Goal: Task Accomplishment & Management: Use online tool/utility

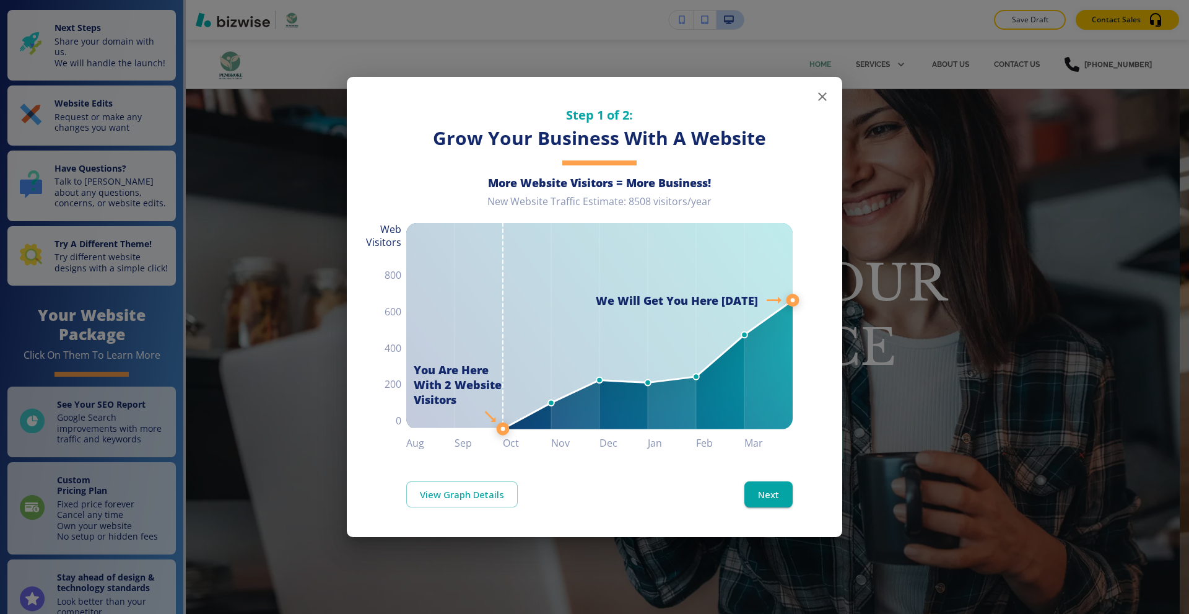
click at [823, 97] on icon "button" at bounding box center [822, 96] width 9 height 9
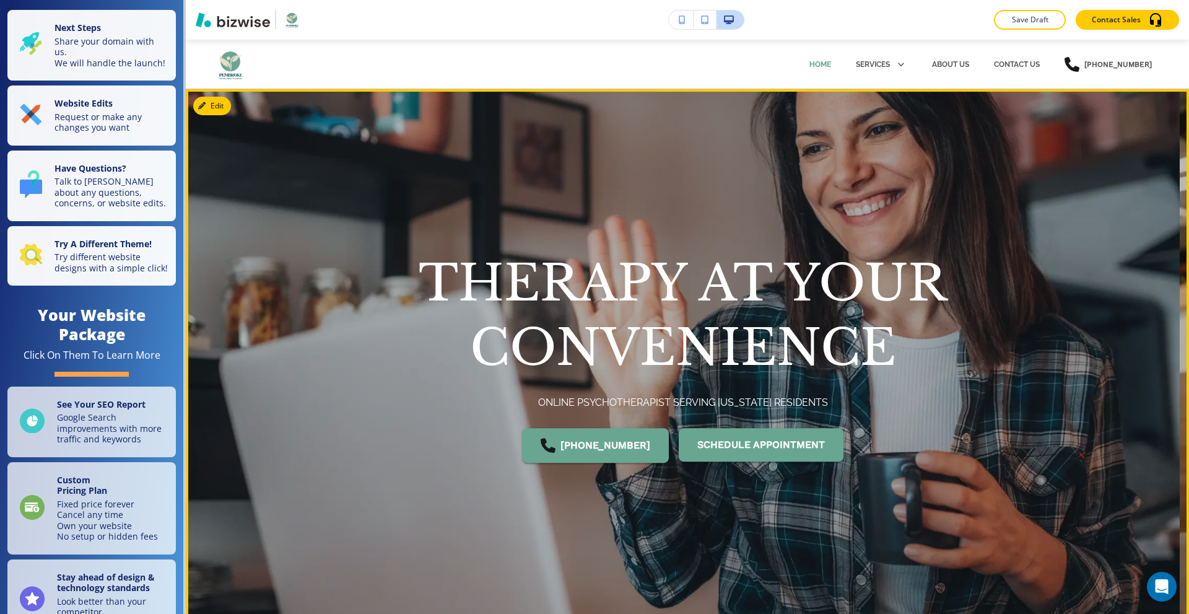
click at [384, 115] on div at bounding box center [683, 364] width 994 height 551
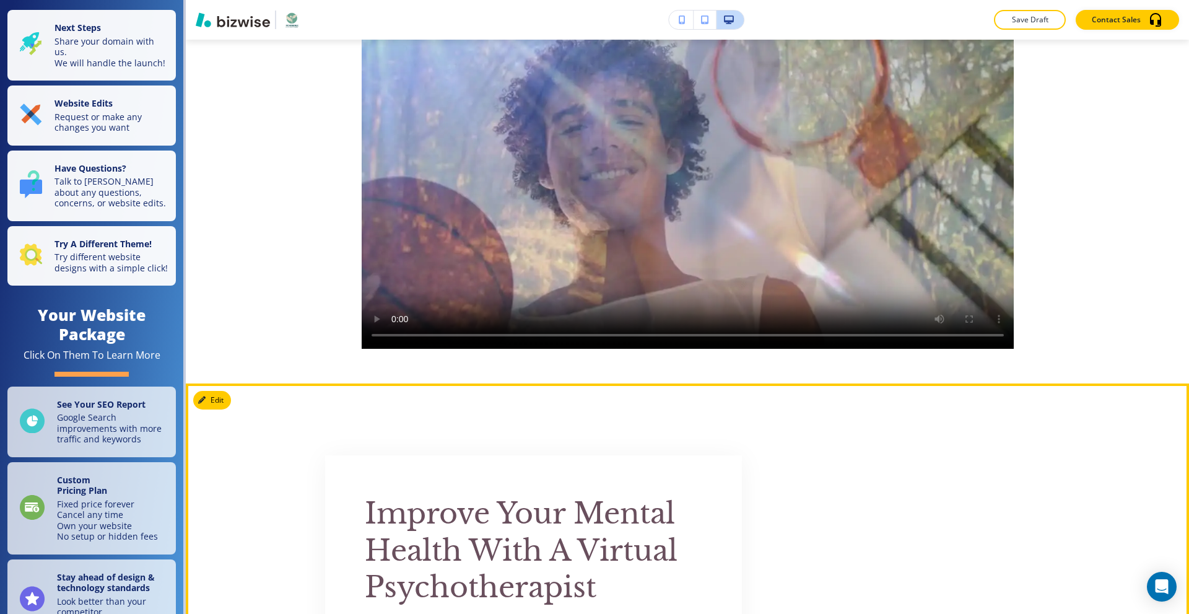
scroll to position [681, 0]
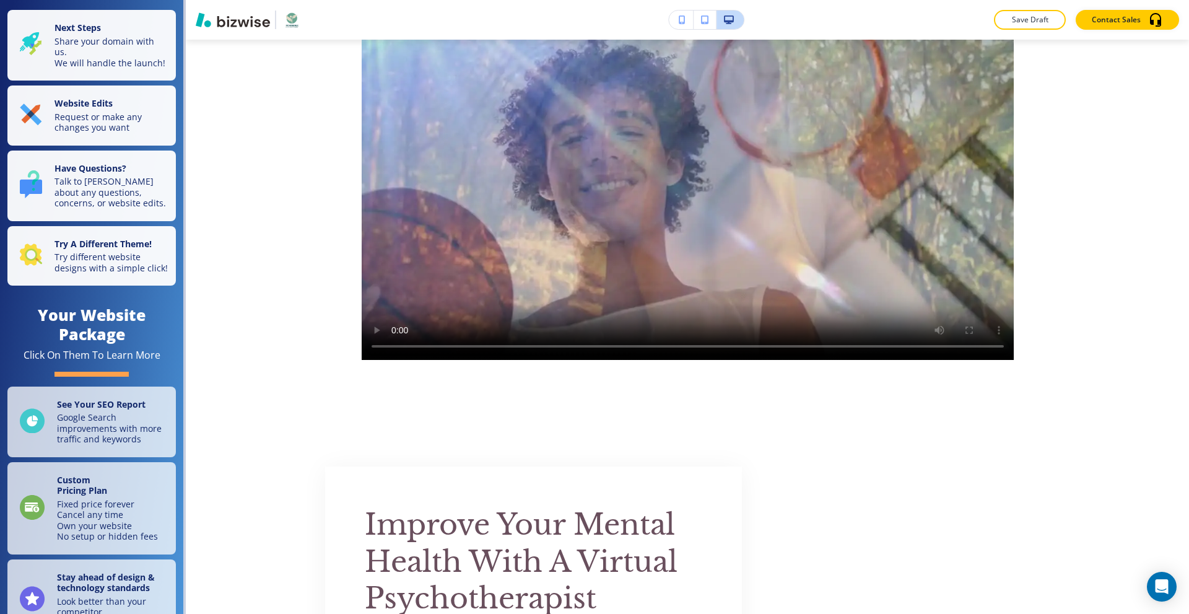
click at [295, 19] on img "button" at bounding box center [292, 20] width 22 height 20
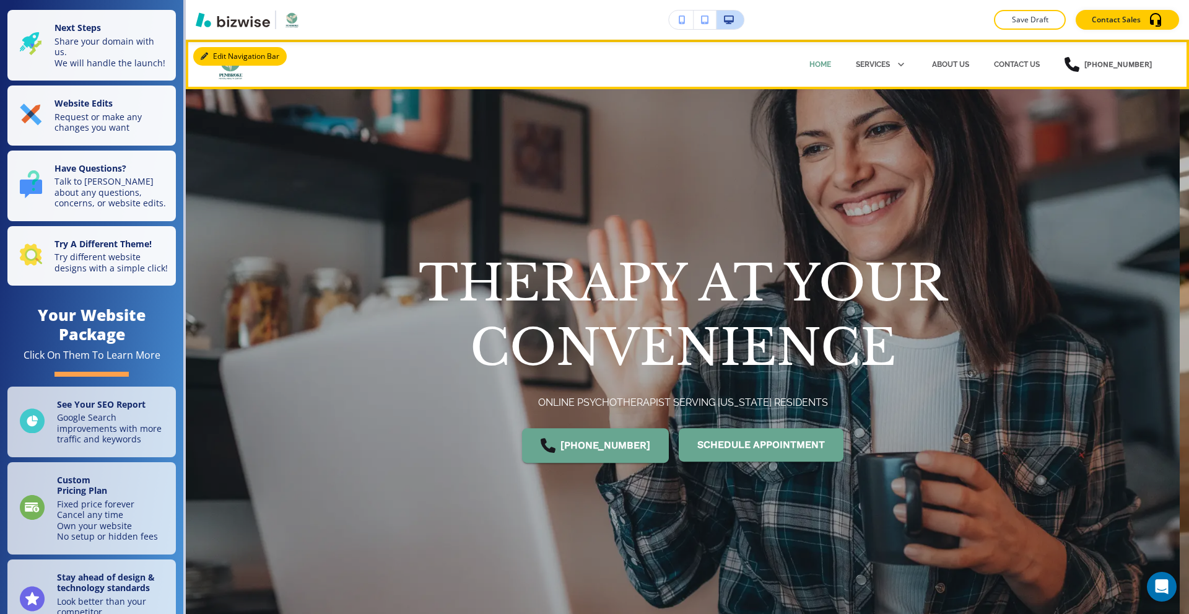
click at [225, 55] on button "Edit Navigation Bar" at bounding box center [240, 56] width 94 height 19
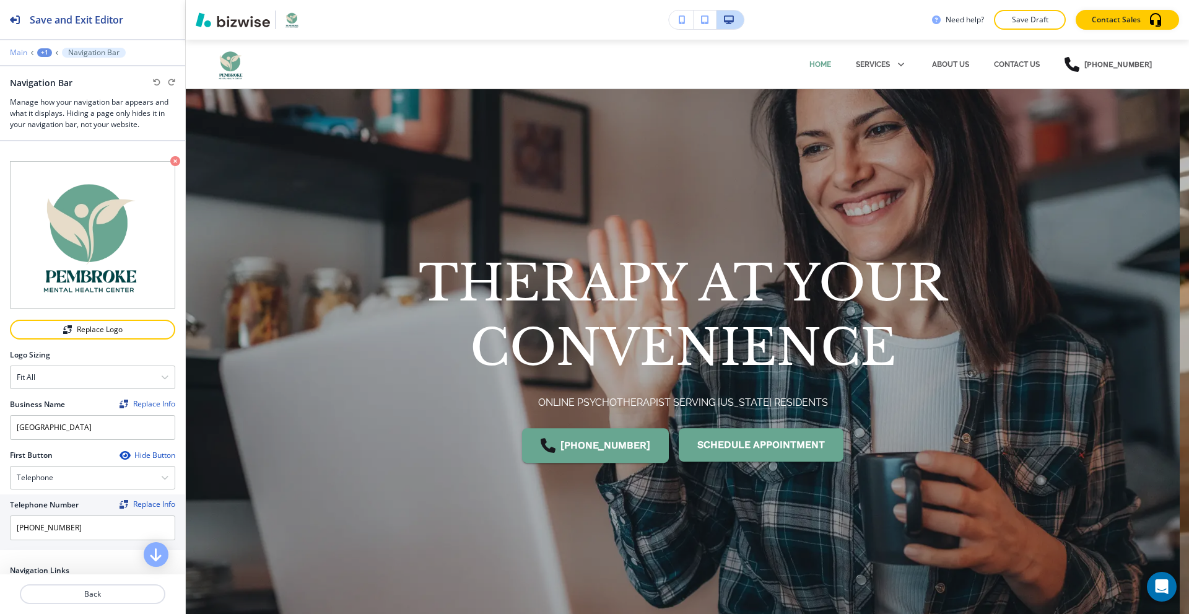
click at [19, 53] on p "Main" at bounding box center [18, 52] width 17 height 9
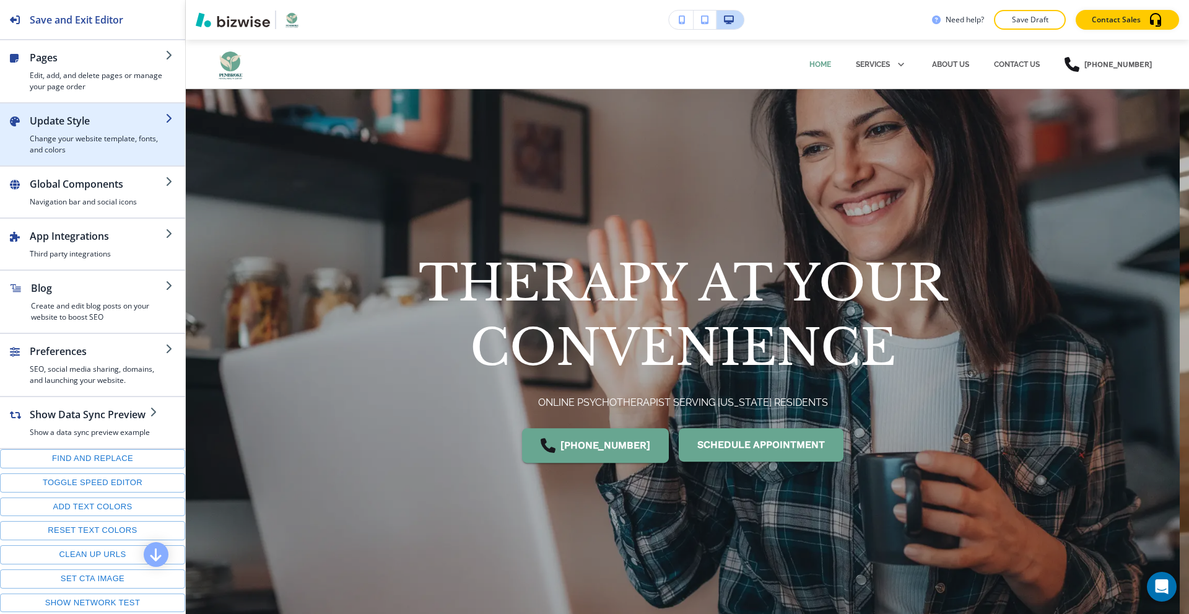
click at [105, 141] on h4 "Change your website template, fonts, and colors" at bounding box center [98, 144] width 136 height 22
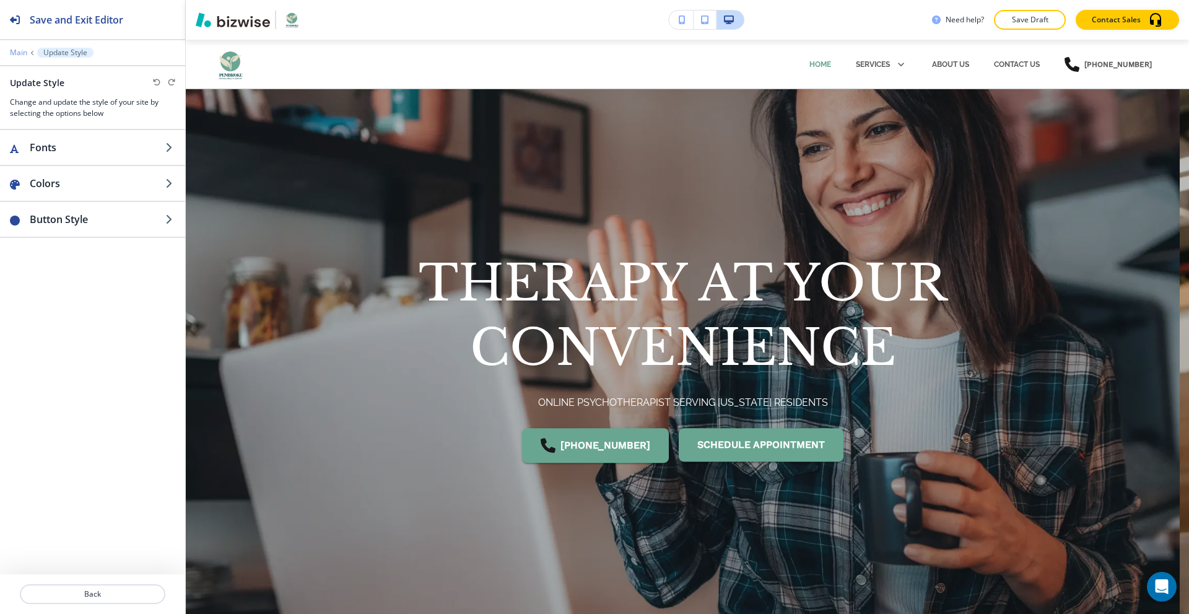
click at [17, 51] on p "Main" at bounding box center [18, 52] width 17 height 9
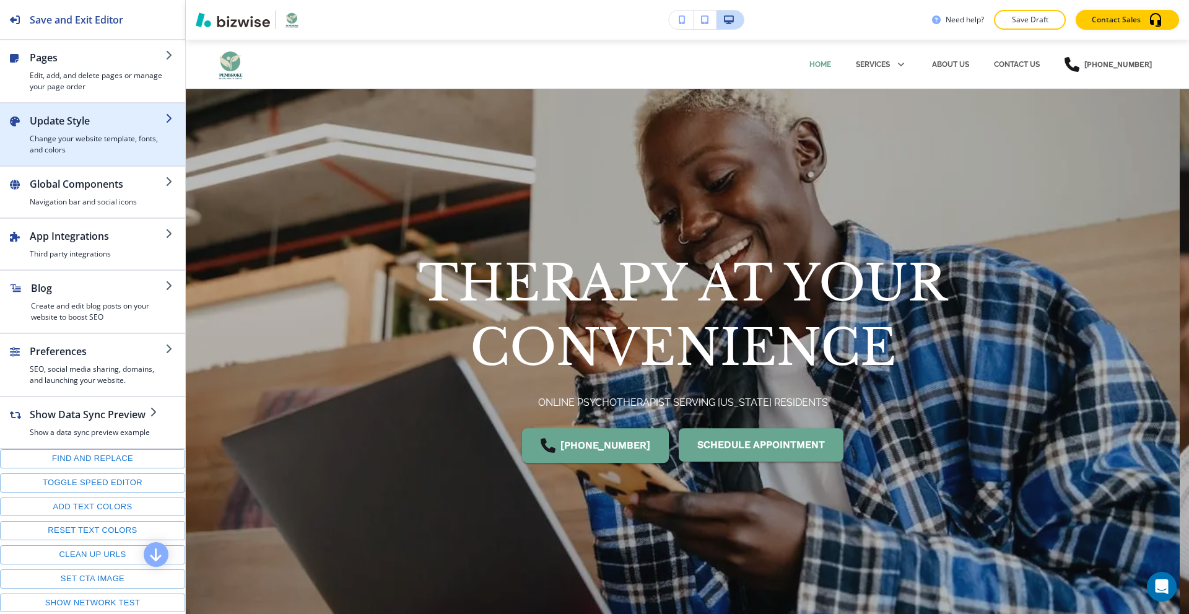
click at [121, 142] on h4 "Change your website template, fonts, and colors" at bounding box center [98, 144] width 136 height 22
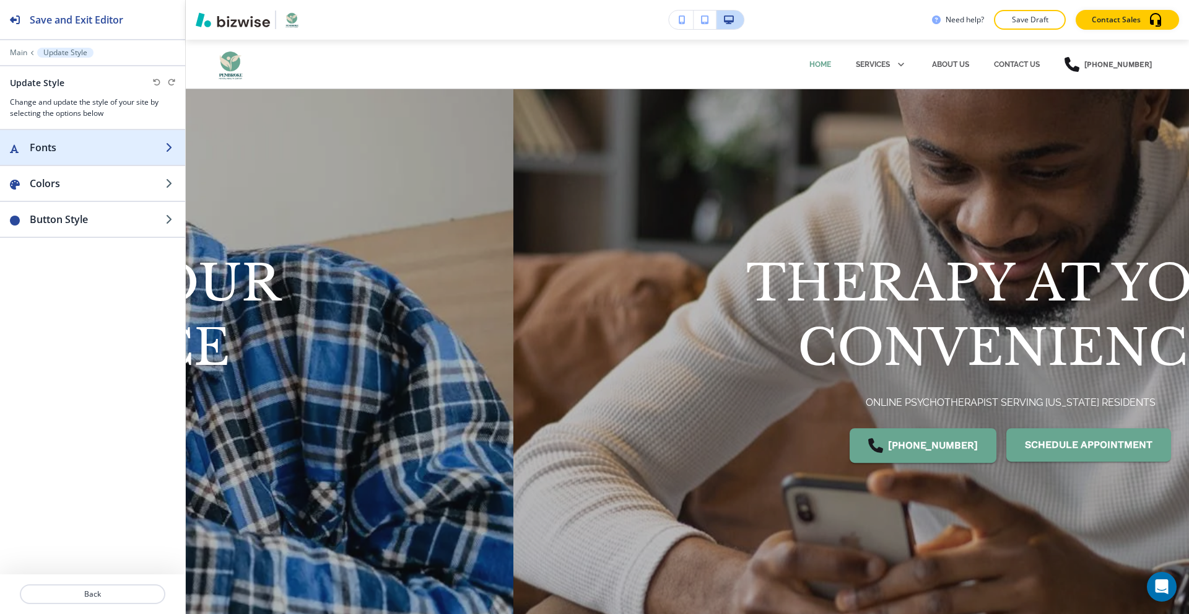
click at [113, 139] on div "button" at bounding box center [92, 135] width 185 height 10
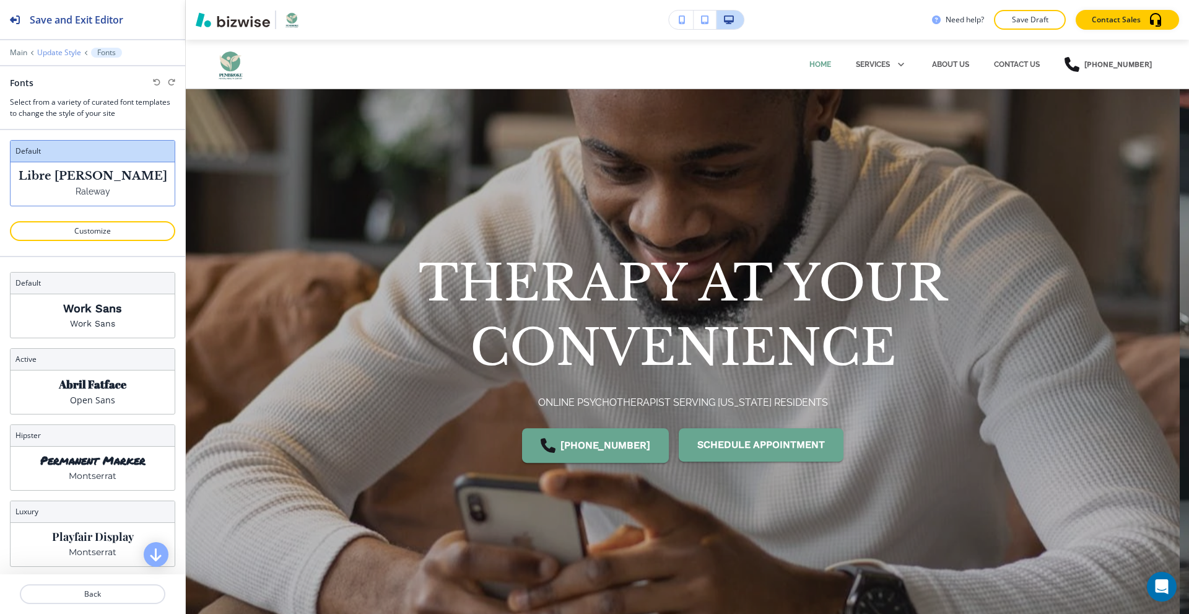
click at [67, 52] on p "Update Style" at bounding box center [59, 52] width 44 height 9
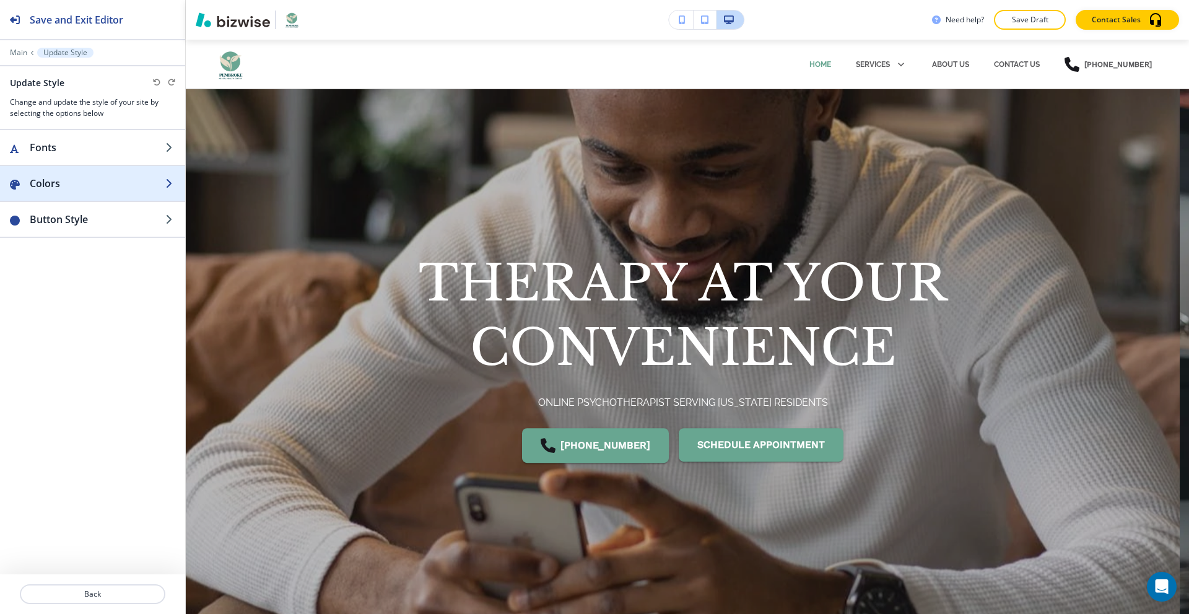
click at [95, 190] on h2 "Colors" at bounding box center [98, 183] width 136 height 15
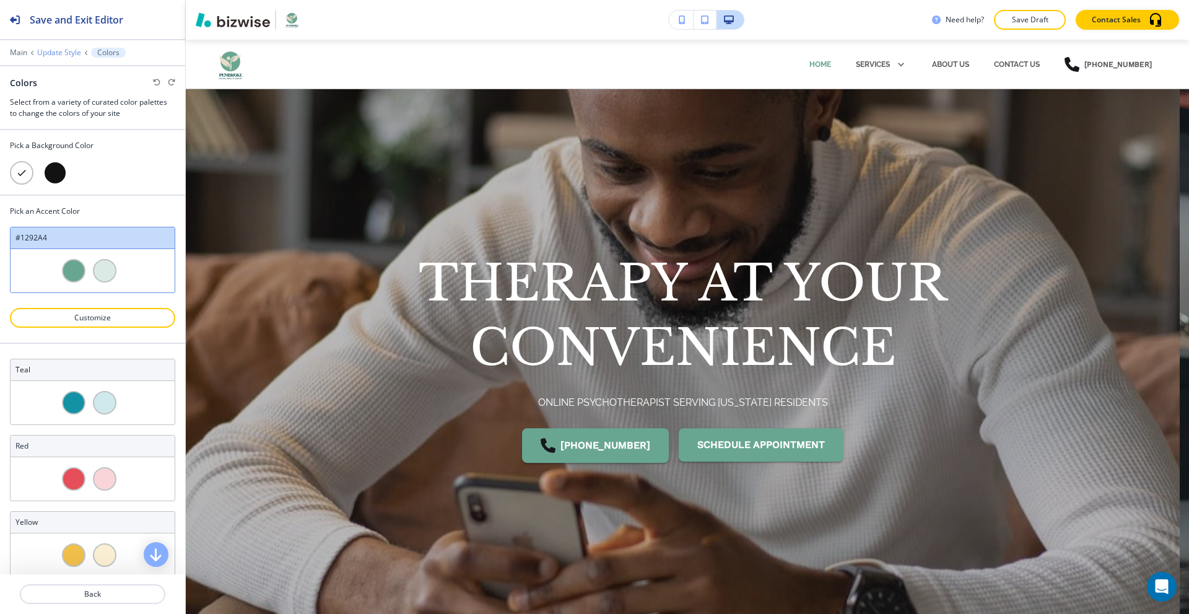
click at [64, 51] on p "Update Style" at bounding box center [59, 52] width 44 height 9
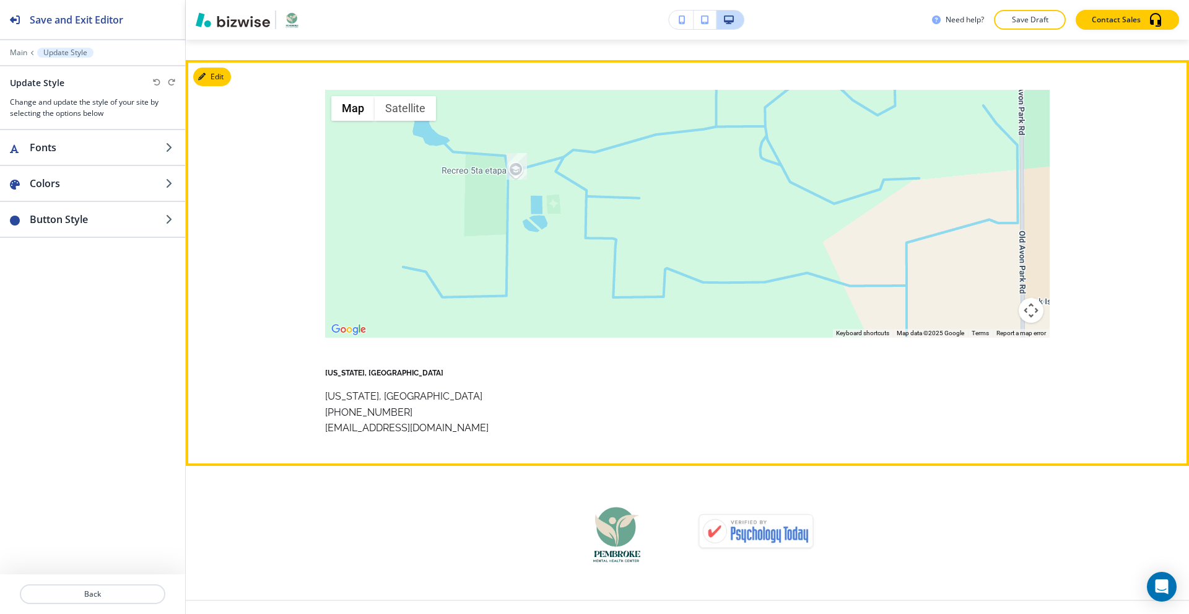
scroll to position [5961, 0]
